Goal: Navigation & Orientation: Go to known website

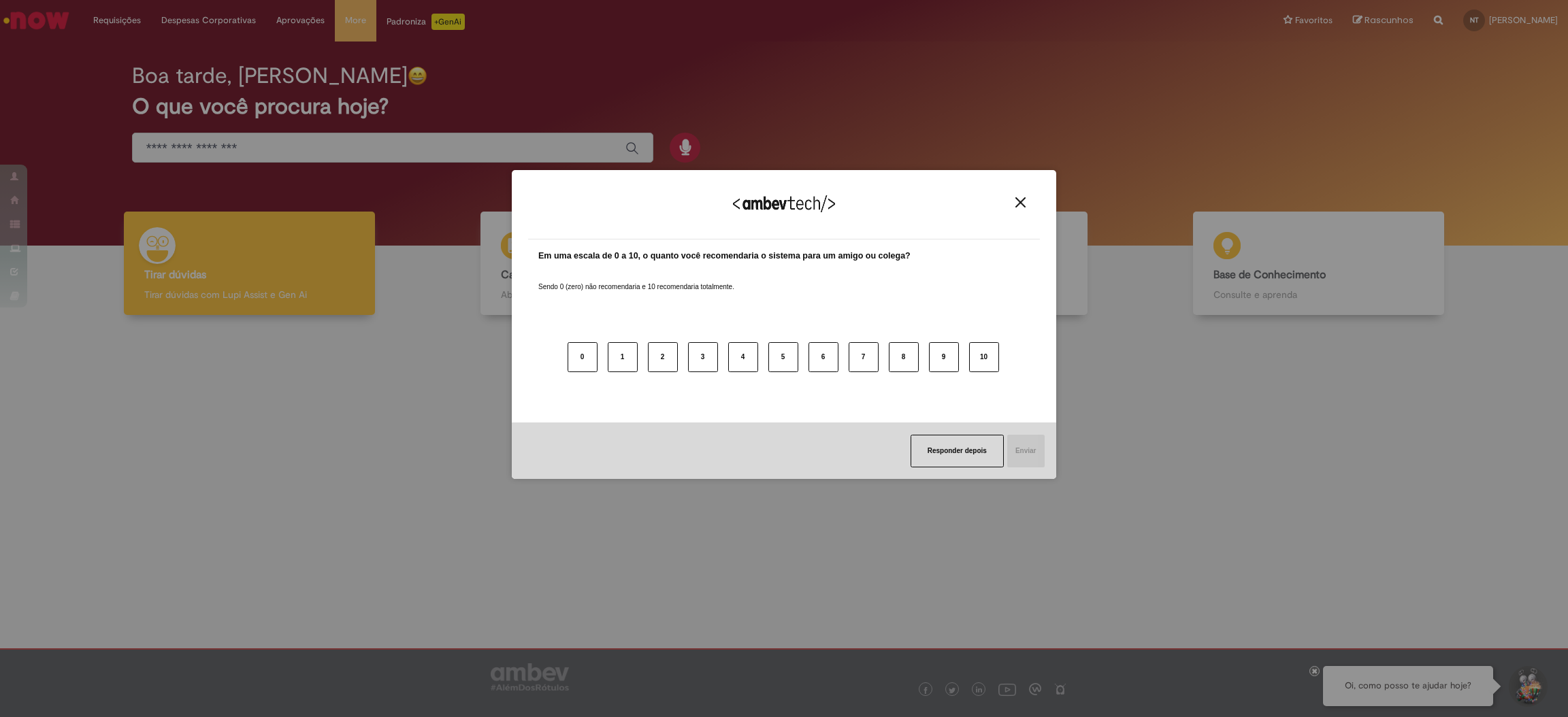
click at [1021, 212] on div "Agradecemos seu feedback!" at bounding box center [784, 213] width 512 height 53
drag, startPoint x: 957, startPoint y: 453, endPoint x: 973, endPoint y: 416, distance: 40.3
click at [959, 453] on button "Responder depois" at bounding box center [957, 451] width 93 height 33
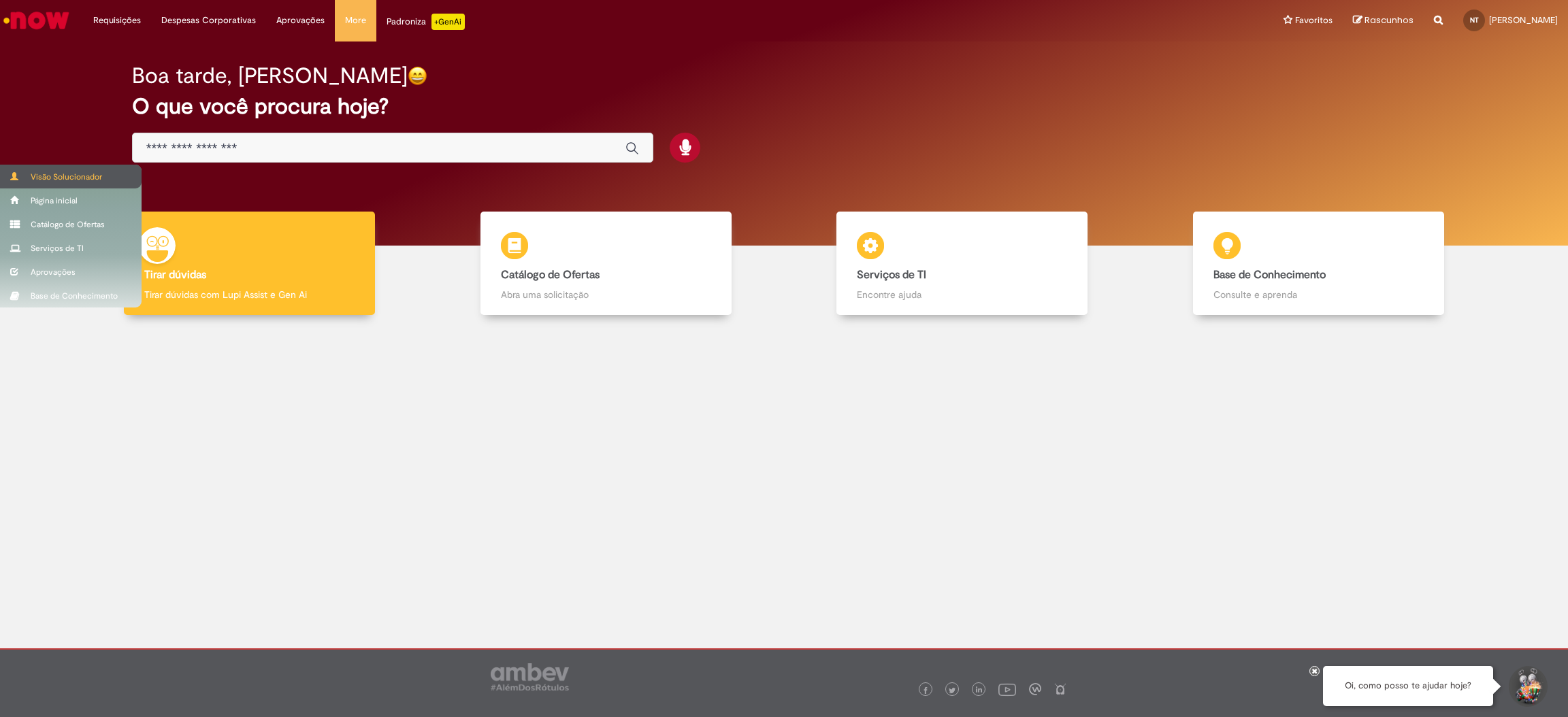
click at [13, 172] on span at bounding box center [16, 176] width 11 height 8
click at [11, 177] on span at bounding box center [16, 176] width 11 height 8
click at [13, 168] on div "Visão Solucionador" at bounding box center [71, 177] width 142 height 24
